Goal: Find contact information: Find contact information

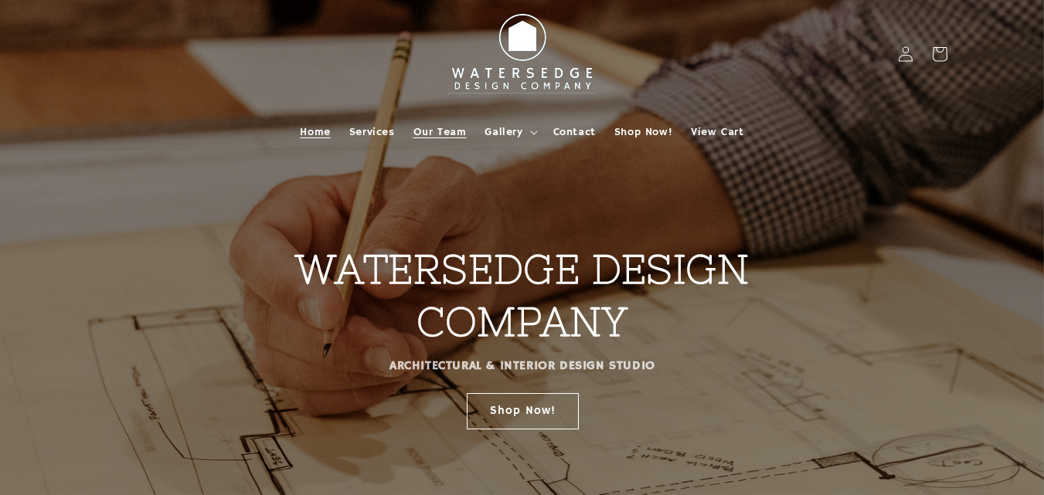
click at [454, 131] on span "Our Team" at bounding box center [439, 132] width 53 height 14
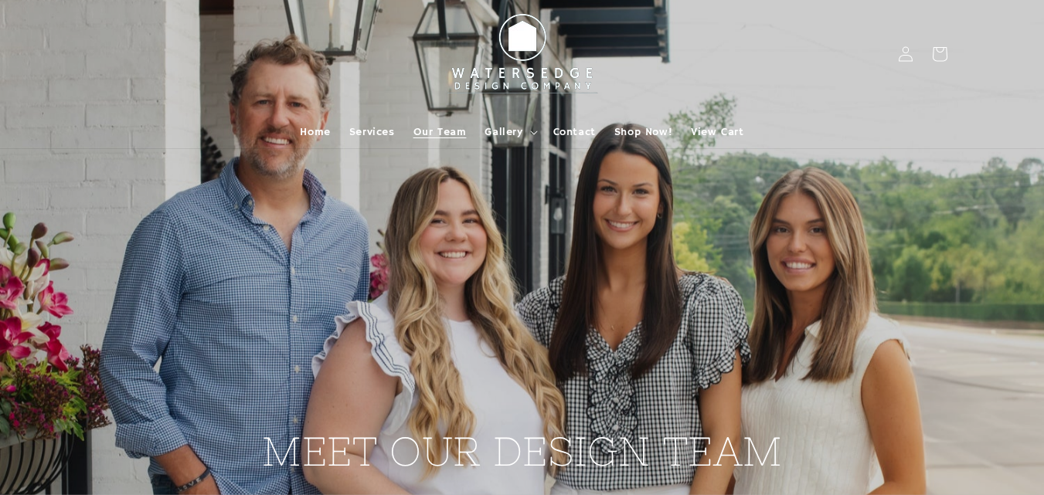
click at [280, 225] on h2 "MEET OUR DESIGN TEAM" at bounding box center [522, 278] width 521 height 400
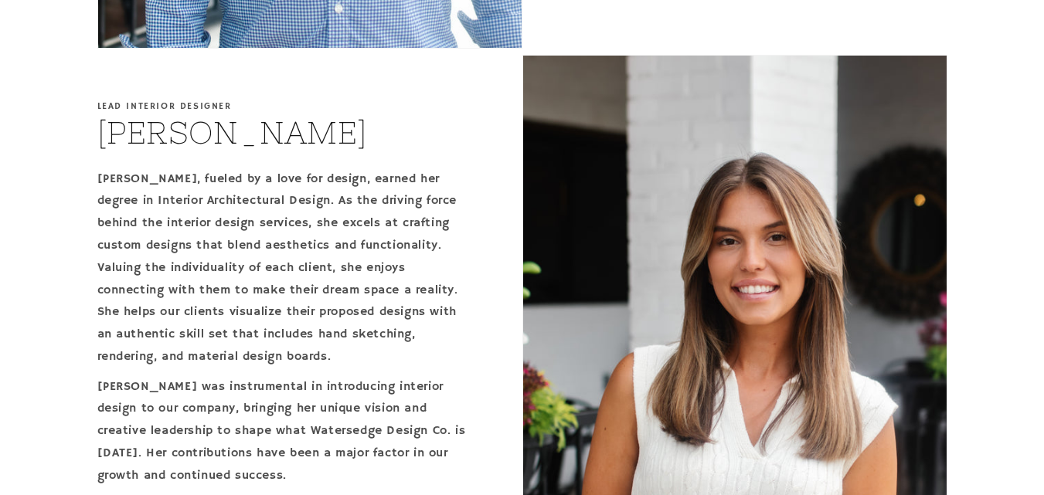
scroll to position [1154, 0]
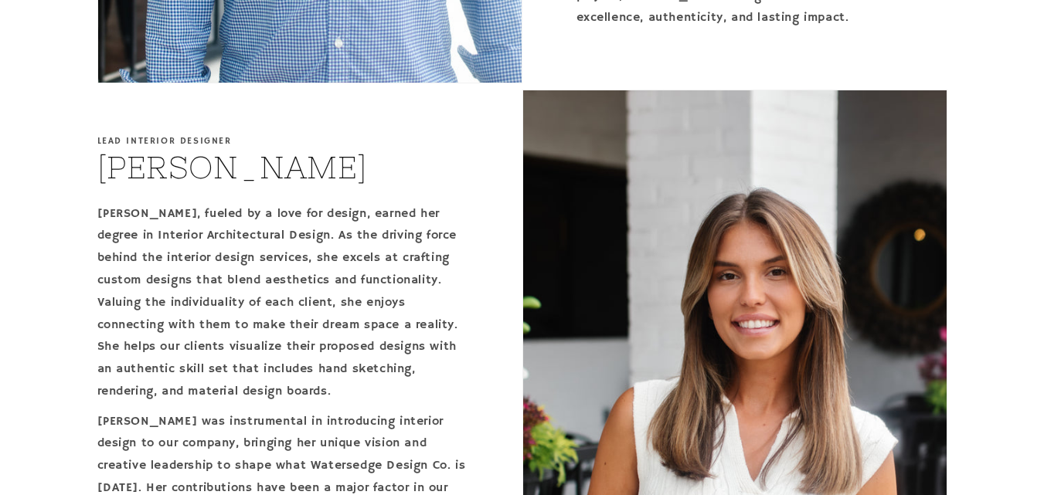
click at [380, 178] on div "Lead Interior Designer [PERSON_NAME] [PERSON_NAME], fueled by a love for design…" at bounding box center [309, 415] width 425 height 650
click at [473, 317] on div "Lead Interior Designer [PERSON_NAME] [PERSON_NAME], fueled by a love for design…" at bounding box center [309, 415] width 425 height 650
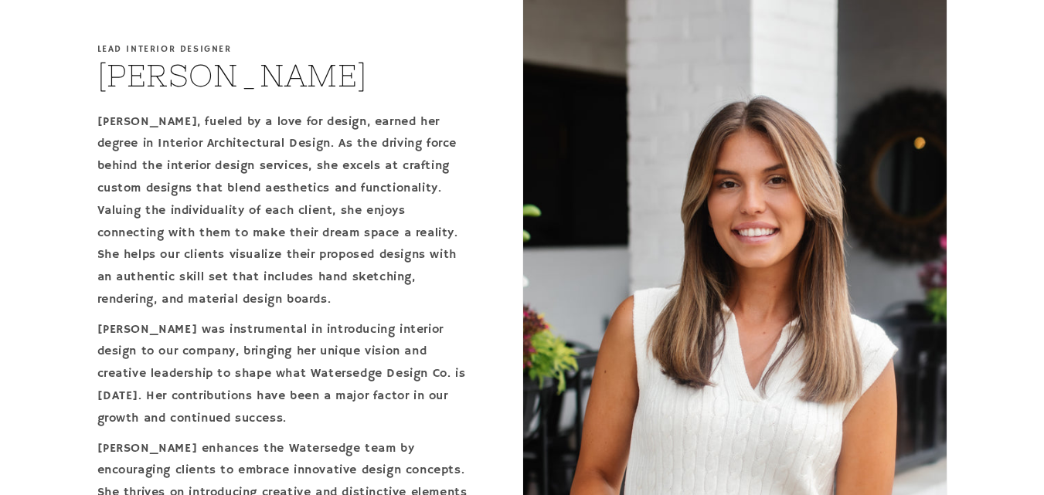
scroll to position [1082, 0]
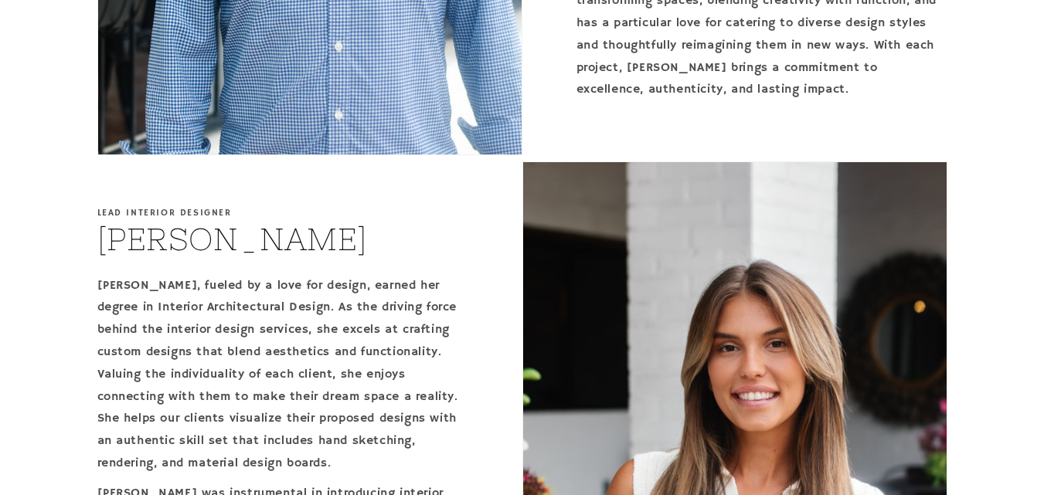
click at [506, 330] on div "Lead Interior Designer [PERSON_NAME] [PERSON_NAME], fueled by a love for design…" at bounding box center [309, 487] width 425 height 650
click at [505, 331] on div "Lead Interior Designer [PERSON_NAME] [PERSON_NAME], fueled by a love for design…" at bounding box center [309, 487] width 425 height 650
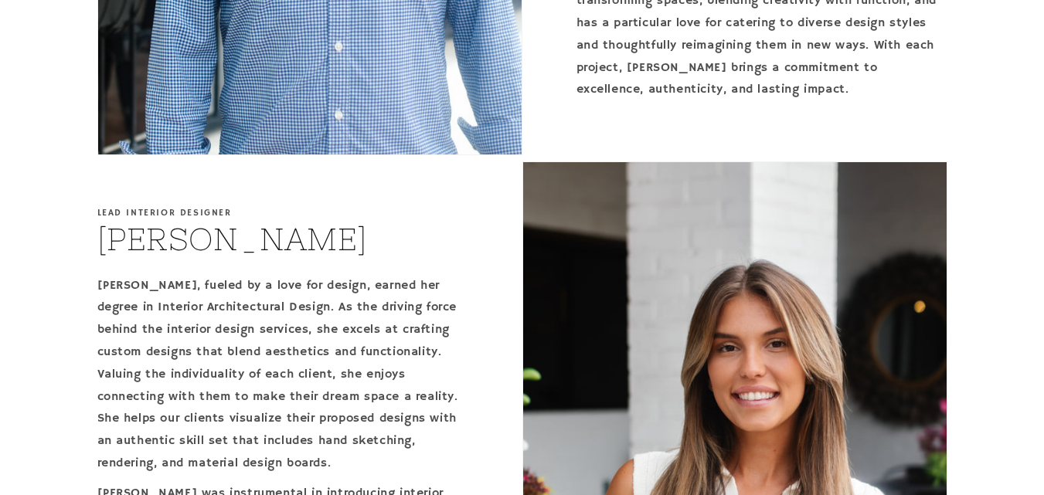
drag, startPoint x: 0, startPoint y: 270, endPoint x: 179, endPoint y: 295, distance: 180.3
click at [461, 301] on p "[PERSON_NAME], fueled by a love for design, earned her degree in Interior Archi…" at bounding box center [282, 375] width 371 height 200
click at [251, 335] on p "[PERSON_NAME], fueled by a love for design, earned her degree in Interior Archi…" at bounding box center [282, 375] width 371 height 200
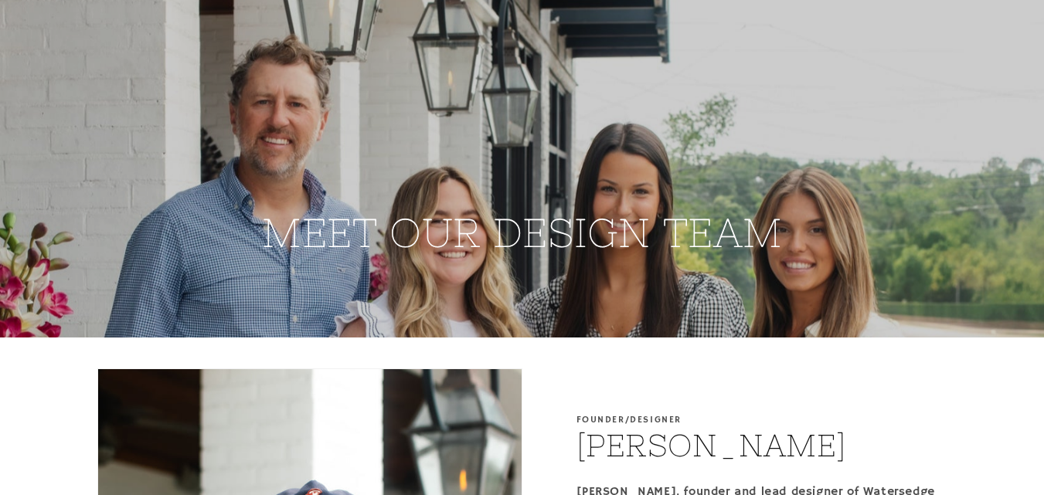
scroll to position [541, 0]
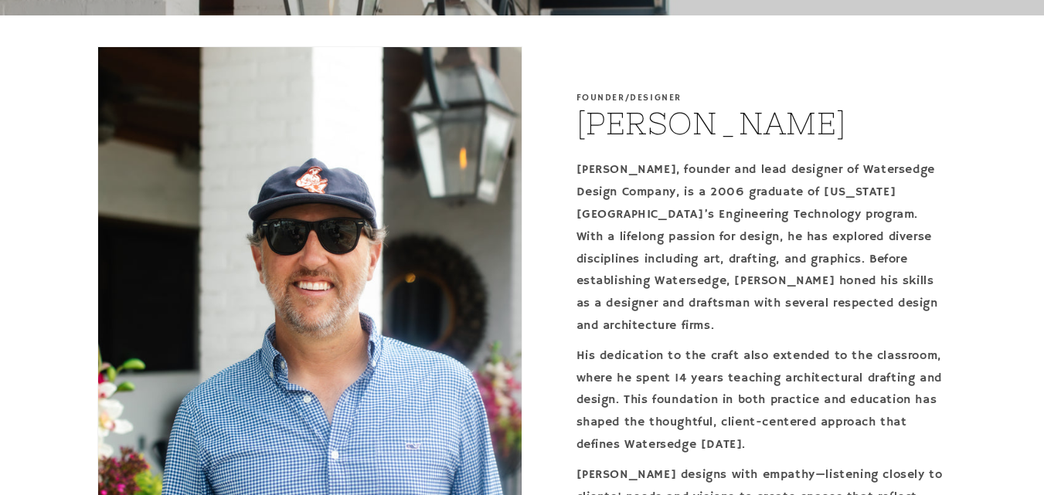
click at [665, 82] on div "Founder/Designer [PERSON_NAME] [PERSON_NAME], founder and lead designer of Wate…" at bounding box center [734, 371] width 425 height 650
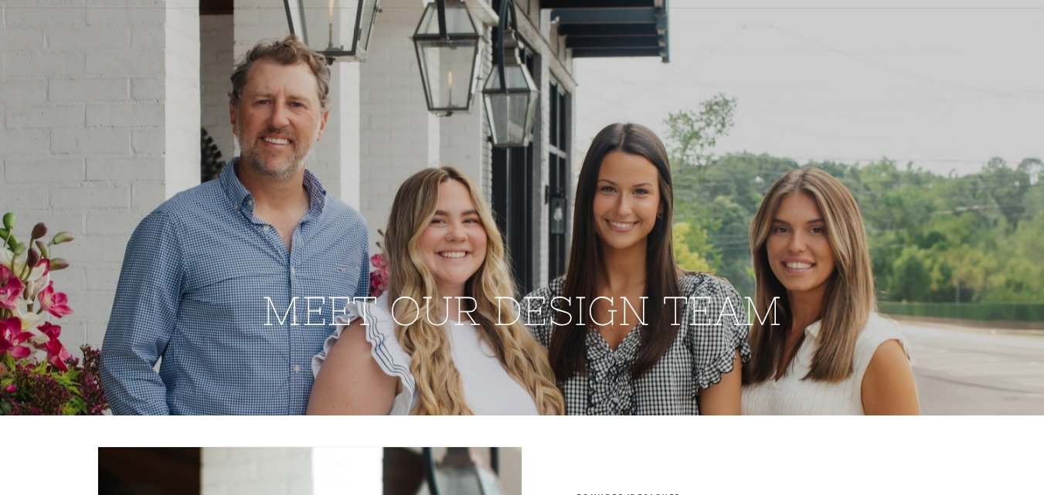
scroll to position [0, 0]
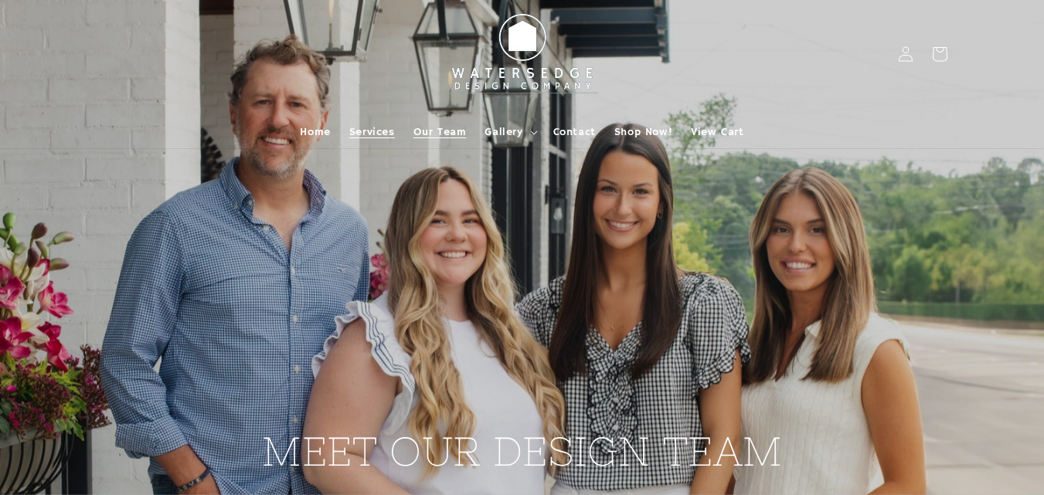
click at [369, 133] on span "Services" at bounding box center [372, 132] width 46 height 14
click at [498, 134] on span "Gallery" at bounding box center [504, 132] width 38 height 14
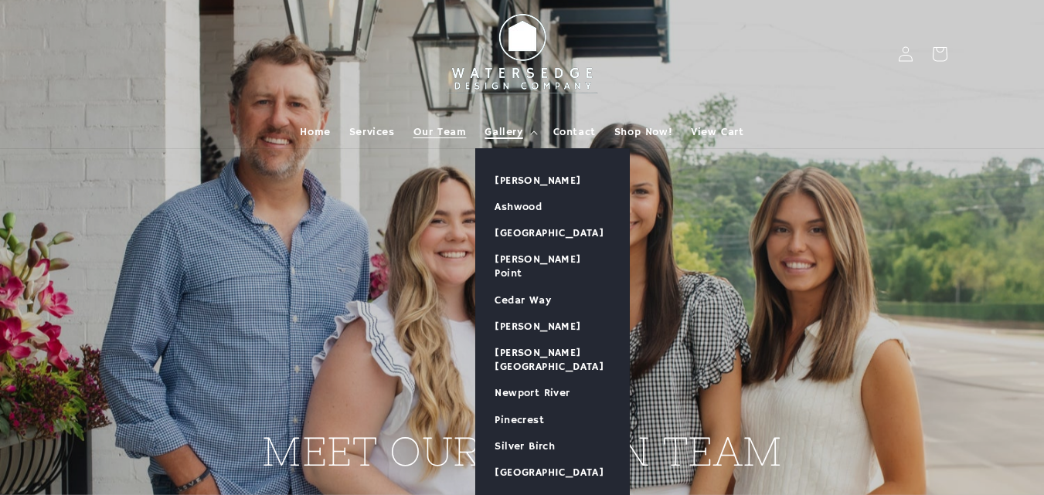
click at [495, 138] on span "Gallery" at bounding box center [504, 132] width 38 height 14
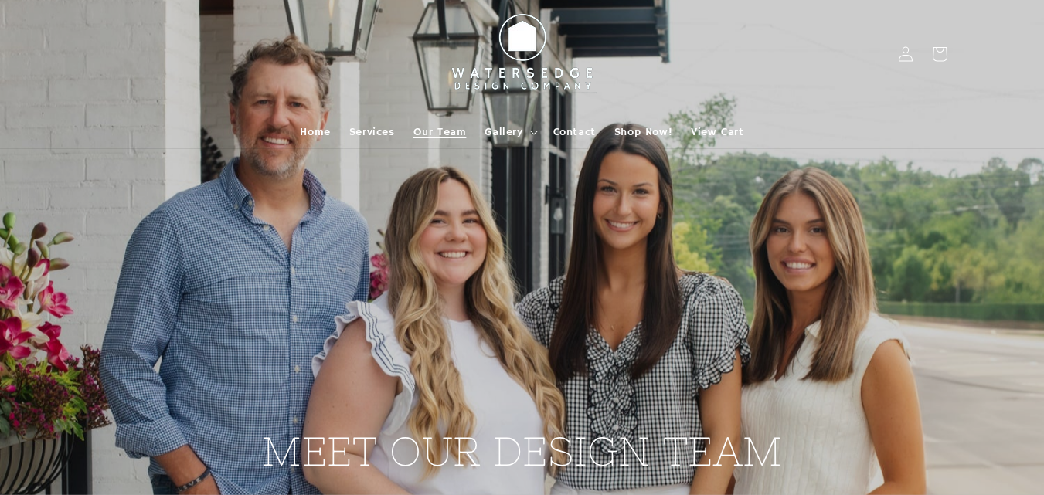
click at [416, 284] on h2 "MEET OUR DESIGN TEAM" at bounding box center [522, 278] width 521 height 400
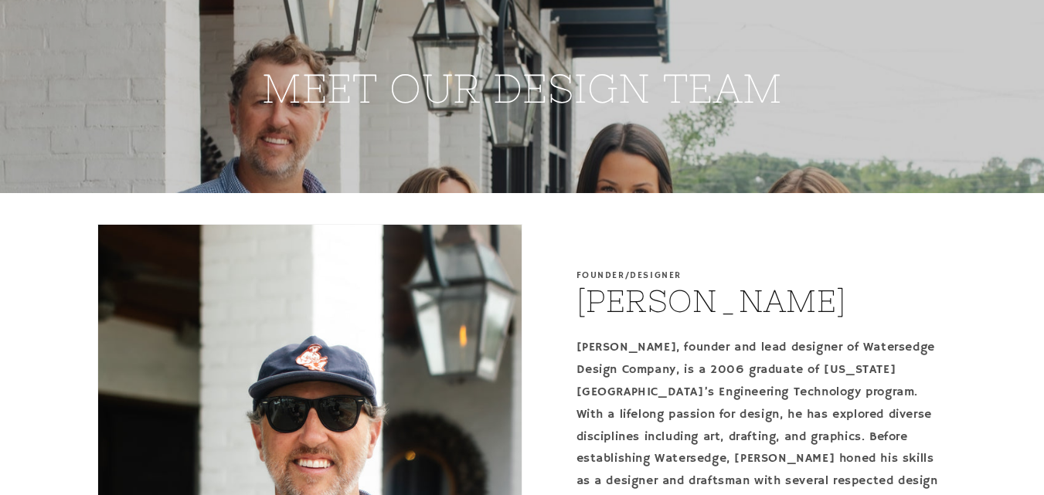
scroll to position [361, 0]
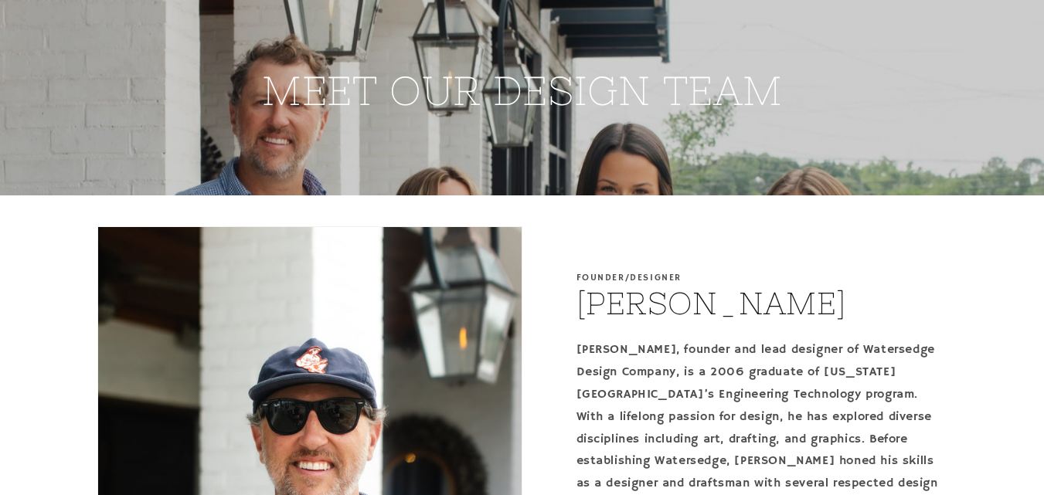
click at [628, 311] on h2 "[PERSON_NAME]" at bounding box center [712, 304] width 270 height 40
copy h2 "[PERSON_NAME]"
click at [596, 277] on p "Founder/Designer" at bounding box center [630, 278] width 106 height 11
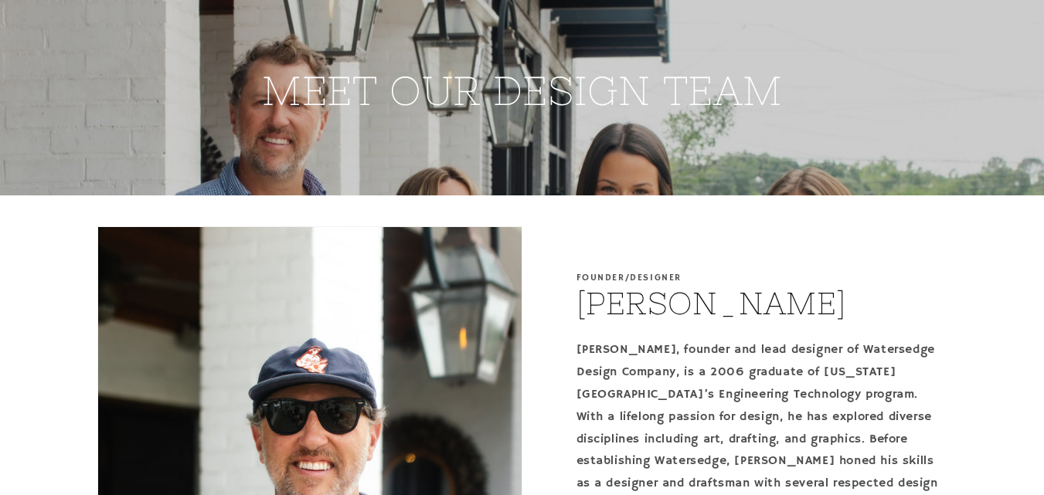
click at [596, 277] on p "Founder/Designer" at bounding box center [630, 278] width 106 height 11
copy p "Founder"
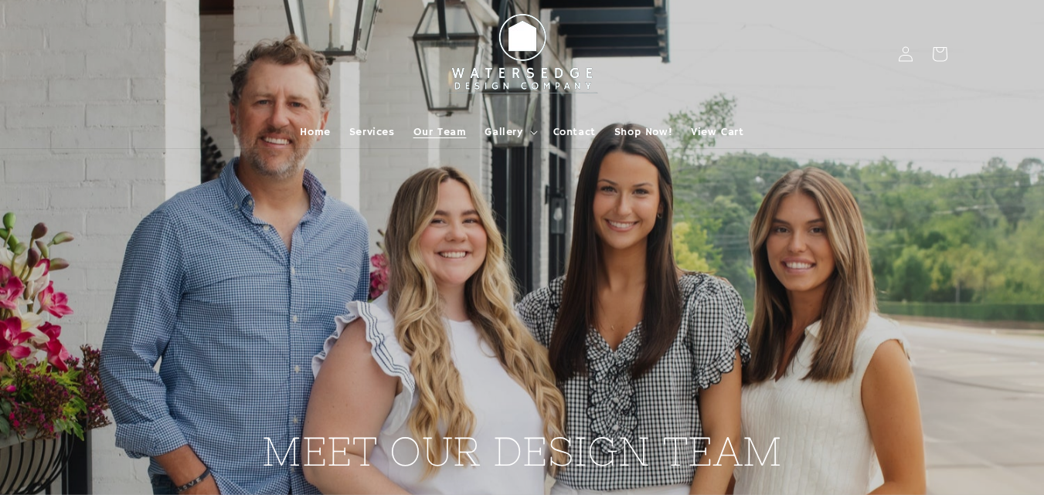
drag, startPoint x: 594, startPoint y: 131, endPoint x: 545, endPoint y: 93, distance: 62.3
click at [594, 131] on span "Contact" at bounding box center [574, 132] width 43 height 14
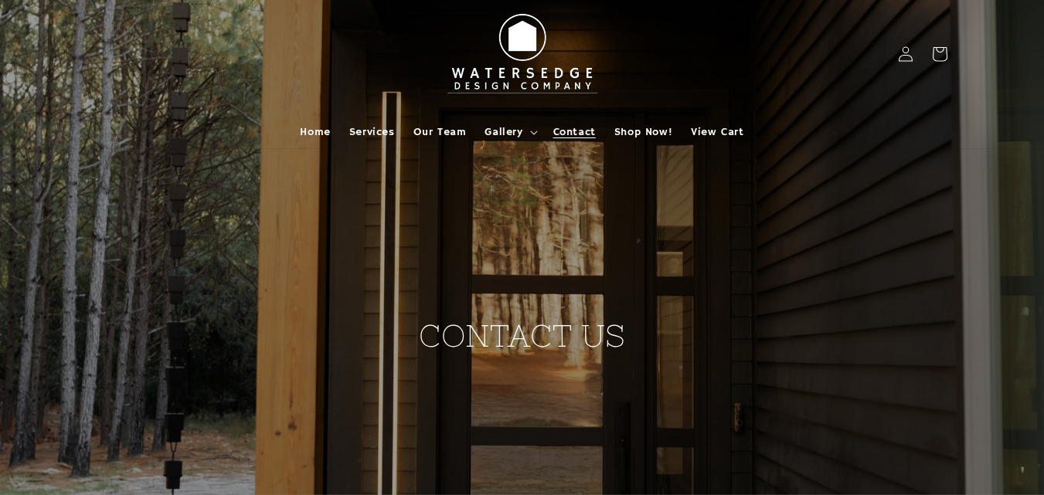
drag, startPoint x: 114, startPoint y: 458, endPoint x: 167, endPoint y: 462, distance: 53.5
click at [115, 459] on div "CONTACT US" at bounding box center [522, 278] width 927 height 556
drag, startPoint x: 344, startPoint y: 249, endPoint x: 498, endPoint y: 304, distance: 164.0
click at [344, 253] on div "CONTACT US" at bounding box center [522, 278] width 927 height 556
drag, startPoint x: 459, startPoint y: 128, endPoint x: 457, endPoint y: 187, distance: 58.8
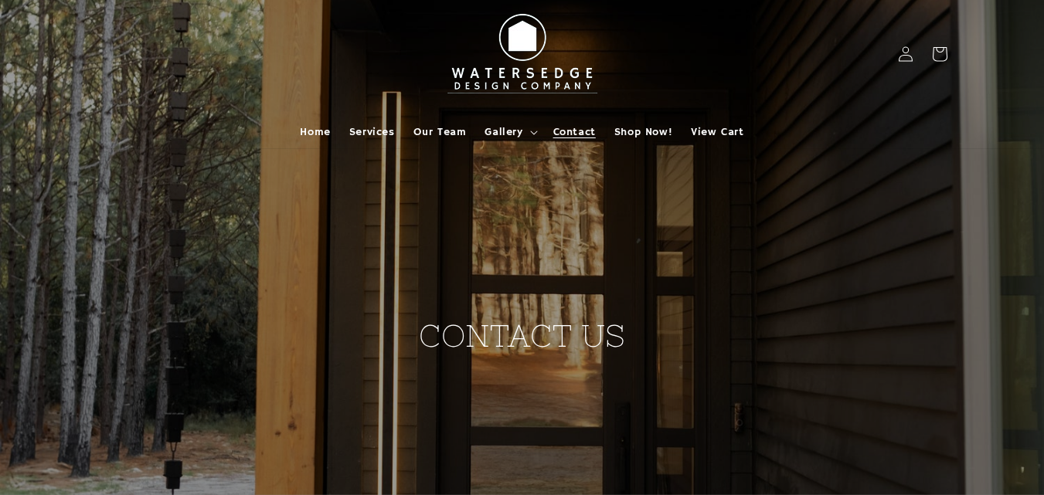
click at [459, 128] on span "Our Team" at bounding box center [439, 132] width 53 height 14
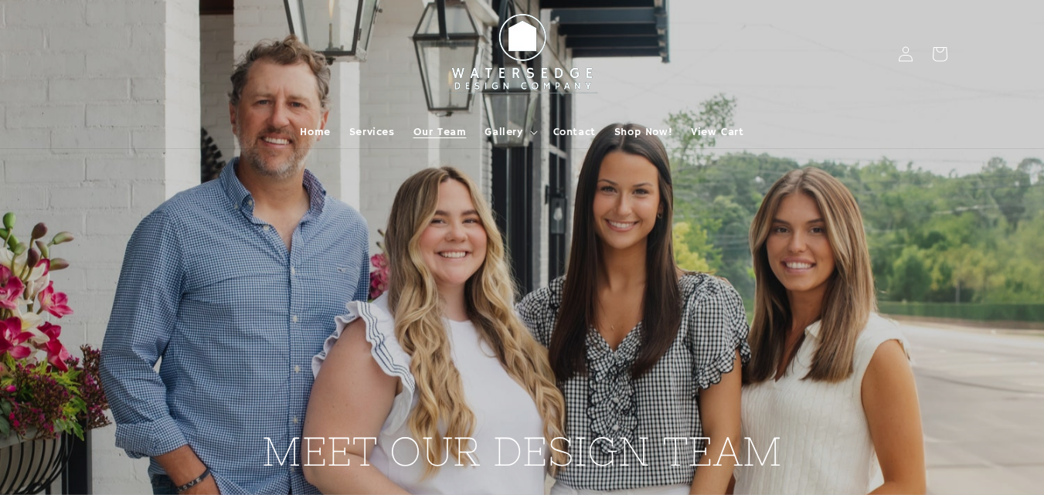
click at [515, 312] on h2 "MEET OUR DESIGN TEAM" at bounding box center [522, 278] width 521 height 400
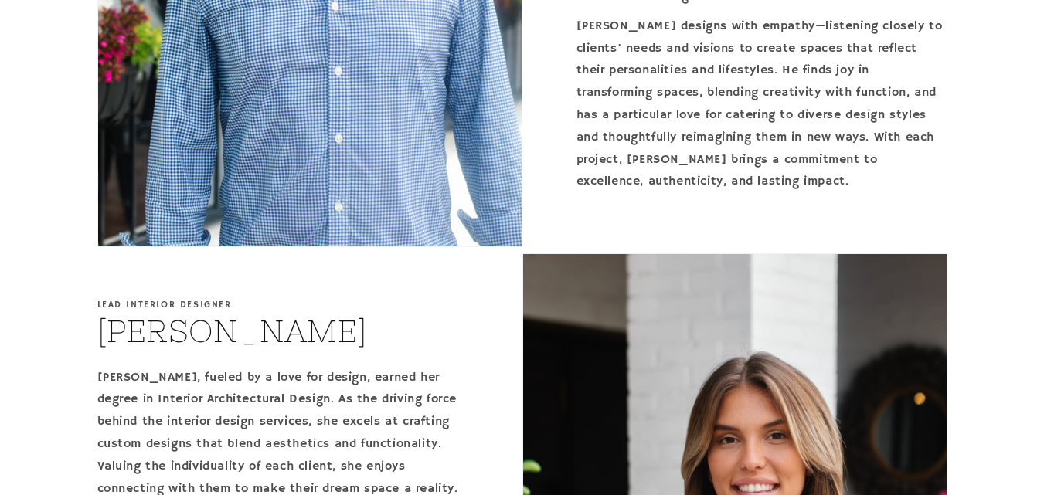
scroll to position [985, 0]
